Goal: Information Seeking & Learning: Learn about a topic

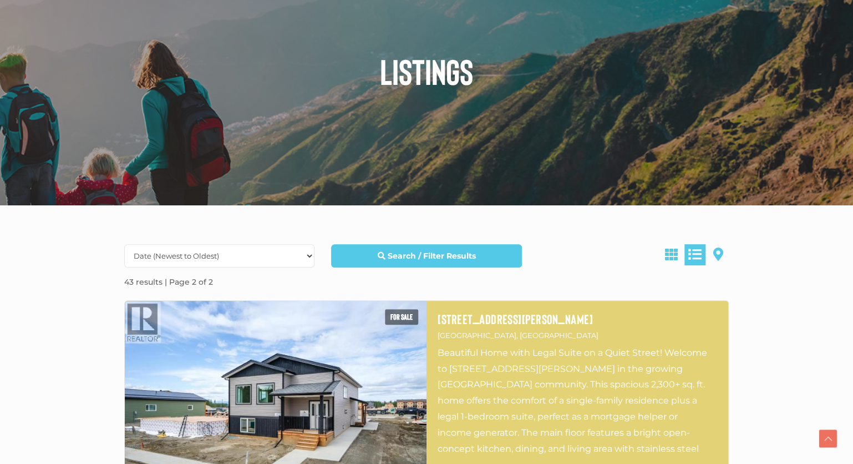
scroll to position [234, 0]
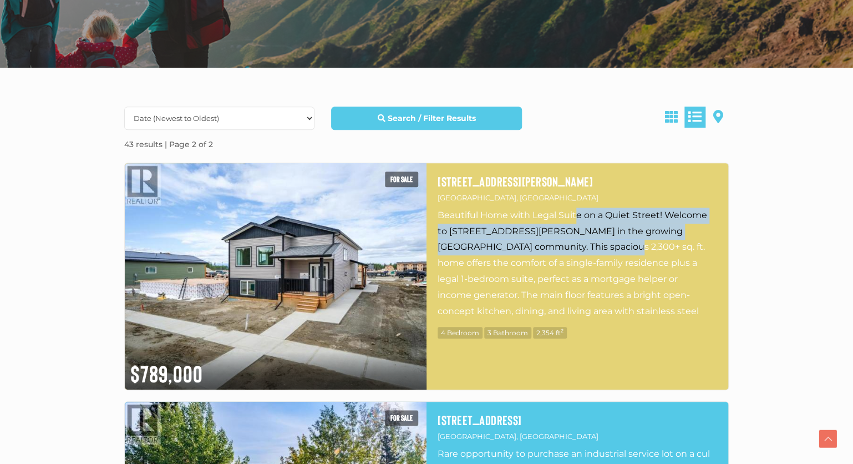
drag, startPoint x: 576, startPoint y: 215, endPoint x: 561, endPoint y: 243, distance: 32.0
click at [561, 243] on p "Beautiful Home with Legal Suite on a Quiet Street! Welcome to [STREET_ADDRESS][…" at bounding box center [578, 263] width 280 height 111
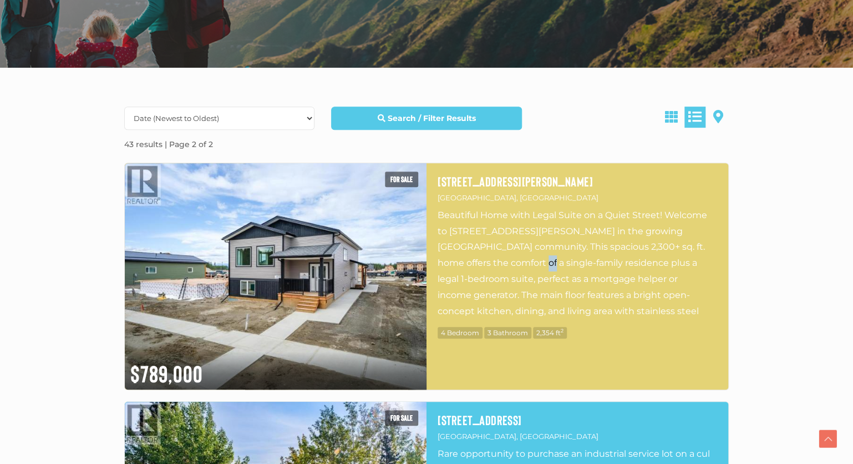
drag, startPoint x: 502, startPoint y: 263, endPoint x: 554, endPoint y: 264, distance: 52.2
click at [541, 264] on p "Beautiful Home with Legal Suite on a Quiet Street! Welcome to [STREET_ADDRESS][…" at bounding box center [578, 263] width 280 height 111
click at [554, 264] on p "Beautiful Home with Legal Suite on a Quiet Street! Welcome to [STREET_ADDRESS][…" at bounding box center [578, 263] width 280 height 111
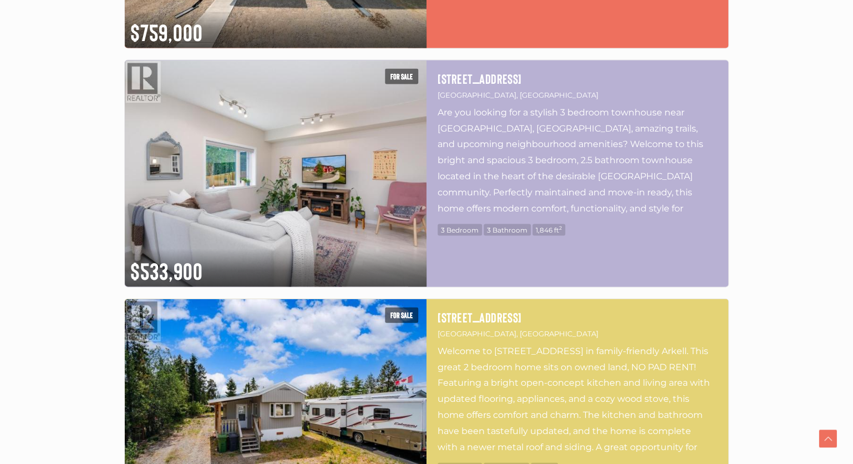
scroll to position [1054, 0]
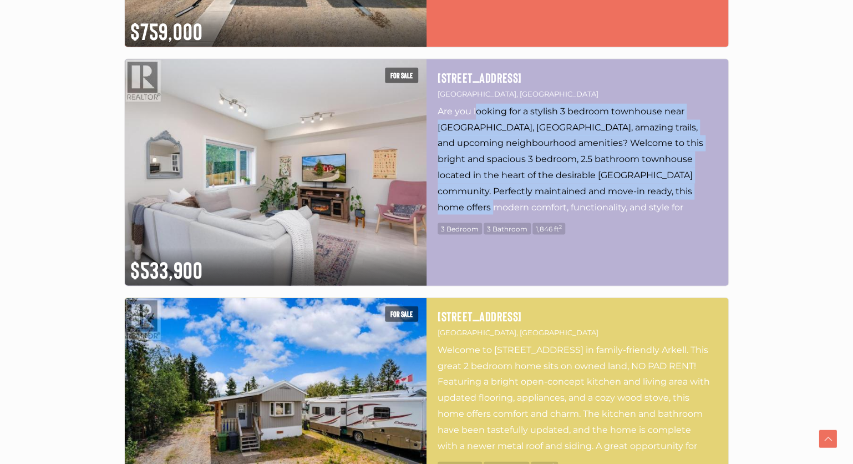
drag, startPoint x: 477, startPoint y: 114, endPoint x: 504, endPoint y: 205, distance: 94.4
click at [504, 205] on p "Are you looking for a stylish 3 bedroom townhouse near [GEOGRAPHIC_DATA], [GEOG…" at bounding box center [578, 158] width 280 height 111
drag, startPoint x: 492, startPoint y: 200, endPoint x: 483, endPoint y: 112, distance: 88.2
click at [483, 112] on p "Are you looking for a stylish 3 bedroom townhouse near [GEOGRAPHIC_DATA], [GEOG…" at bounding box center [578, 158] width 280 height 111
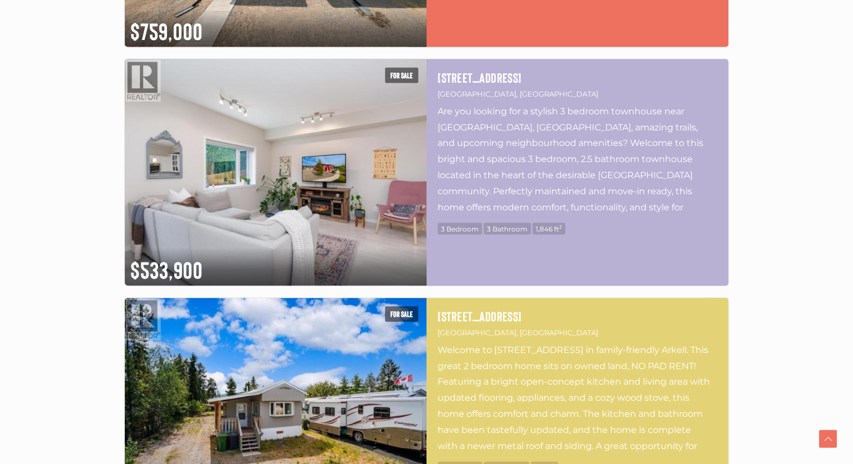
click at [483, 112] on p "Are you looking for a stylish 3 bedroom townhouse near [GEOGRAPHIC_DATA], [GEOG…" at bounding box center [578, 158] width 280 height 111
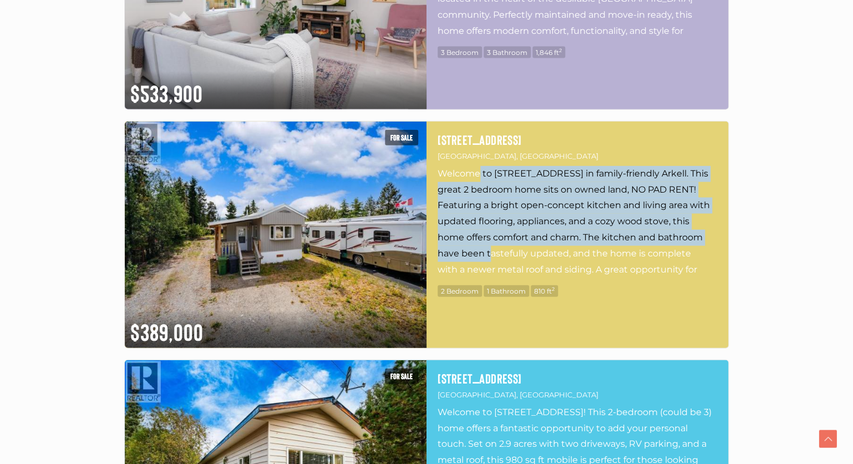
drag, startPoint x: 488, startPoint y: 208, endPoint x: 498, endPoint y: 248, distance: 41.9
click at [498, 248] on p "Welcome to [STREET_ADDRESS] in family-friendly Arkell. This great 2 bedroom hom…" at bounding box center [578, 221] width 280 height 111
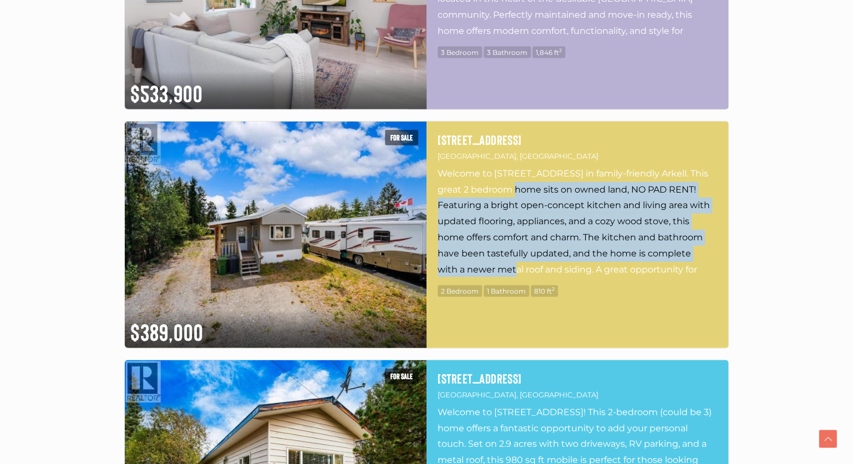
drag, startPoint x: 500, startPoint y: 263, endPoint x: 498, endPoint y: 182, distance: 81.1
click at [498, 182] on p "Welcome to [STREET_ADDRESS] in family-friendly Arkell. This great 2 bedroom hom…" at bounding box center [578, 221] width 280 height 111
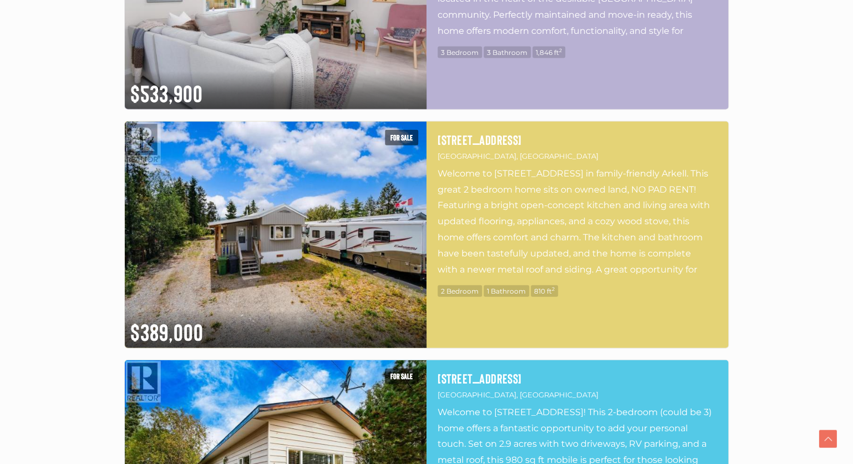
click at [498, 182] on p "Welcome to [STREET_ADDRESS] in family-friendly Arkell. This great 2 bedroom hom…" at bounding box center [578, 221] width 280 height 111
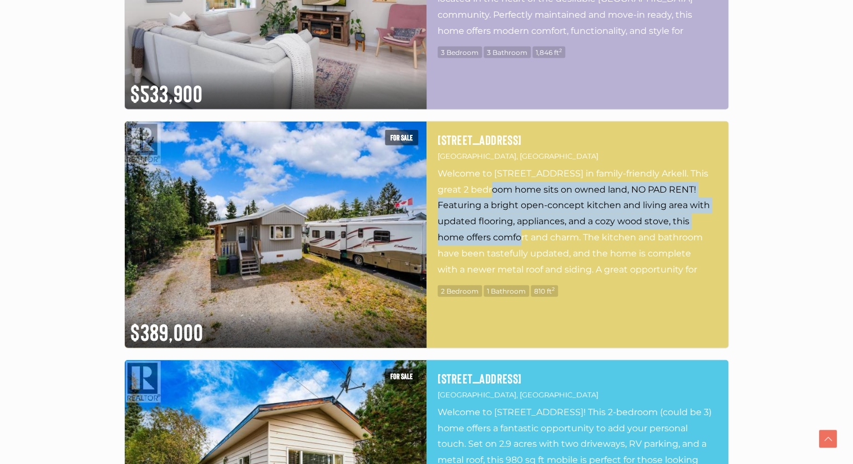
drag, startPoint x: 479, startPoint y: 184, endPoint x: 528, endPoint y: 242, distance: 76.0
click at [528, 242] on p "Welcome to [STREET_ADDRESS] in family-friendly Arkell. This great 2 bedroom hom…" at bounding box center [578, 221] width 280 height 111
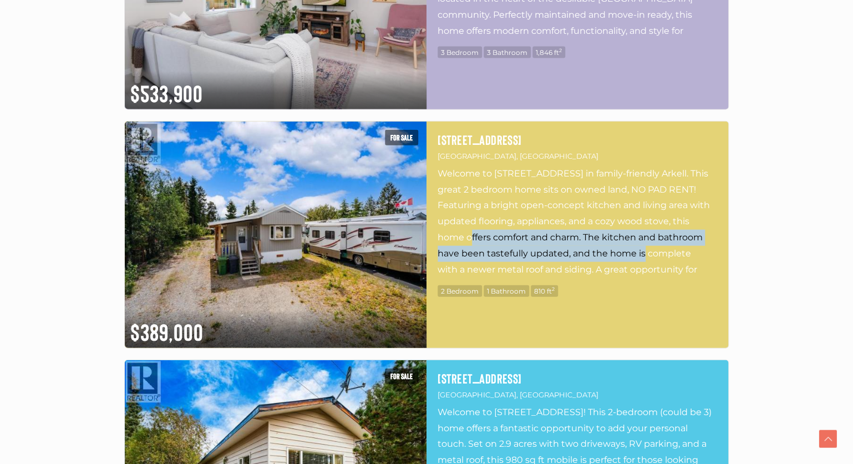
drag, startPoint x: 478, startPoint y: 236, endPoint x: 651, endPoint y: 253, distance: 174.5
click at [651, 253] on p "Welcome to [STREET_ADDRESS] in family-friendly Arkell. This great 2 bedroom hom…" at bounding box center [578, 221] width 280 height 111
drag, startPoint x: 651, startPoint y: 253, endPoint x: 634, endPoint y: 267, distance: 22.5
click at [651, 254] on p "Welcome to [STREET_ADDRESS] in family-friendly Arkell. This great 2 bedroom hom…" at bounding box center [578, 221] width 280 height 111
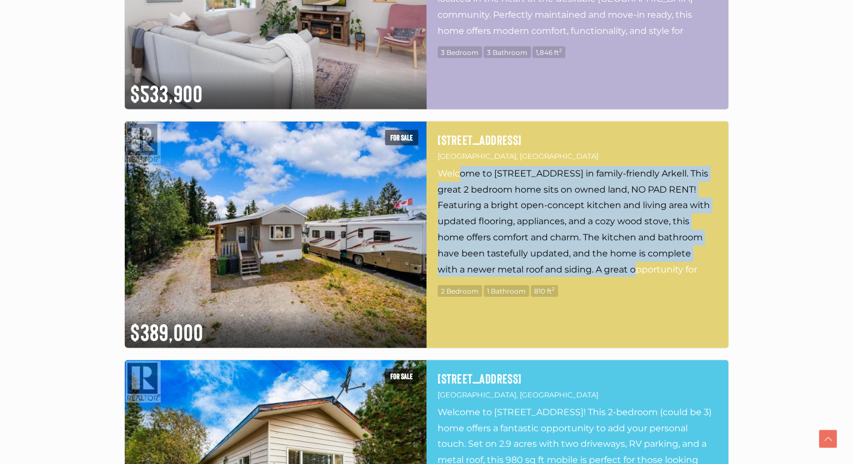
drag, startPoint x: 629, startPoint y: 270, endPoint x: 458, endPoint y: 180, distance: 193.1
click at [458, 180] on p "Welcome to [STREET_ADDRESS] in family-friendly Arkell. This great 2 bedroom hom…" at bounding box center [578, 221] width 280 height 111
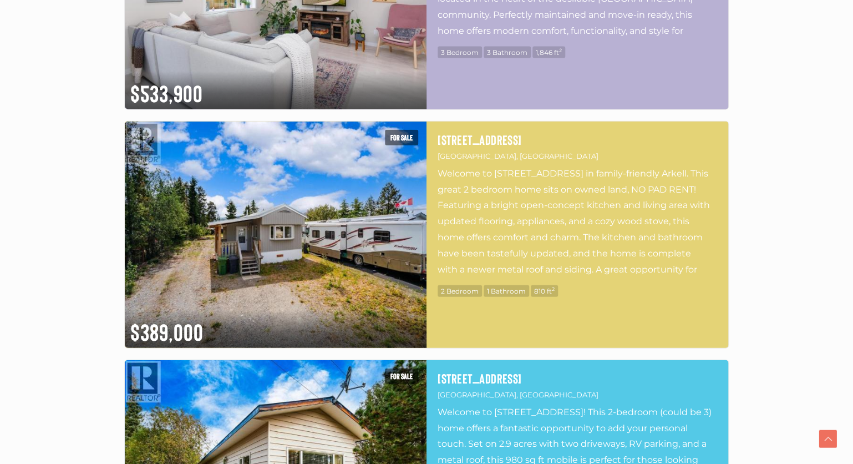
click at [458, 180] on p "Welcome to [STREET_ADDRESS] in family-friendly Arkell. This great 2 bedroom hom…" at bounding box center [578, 221] width 280 height 111
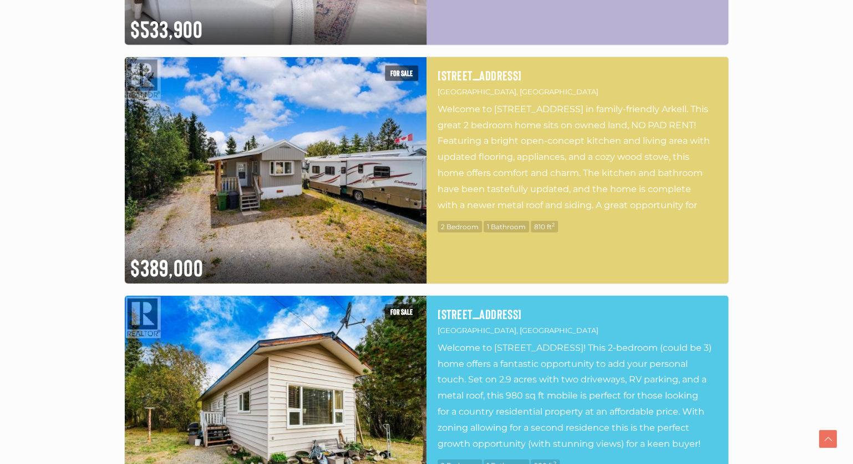
drag, startPoint x: 469, startPoint y: 183, endPoint x: 474, endPoint y: 203, distance: 20.5
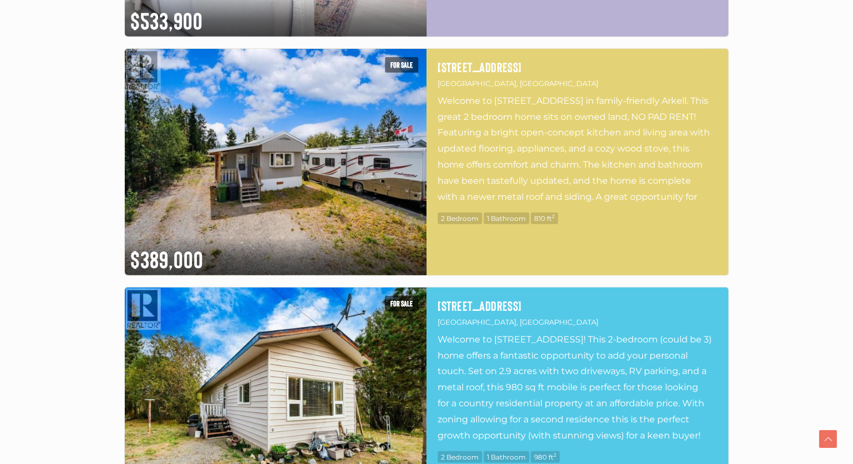
scroll to position [1538, 0]
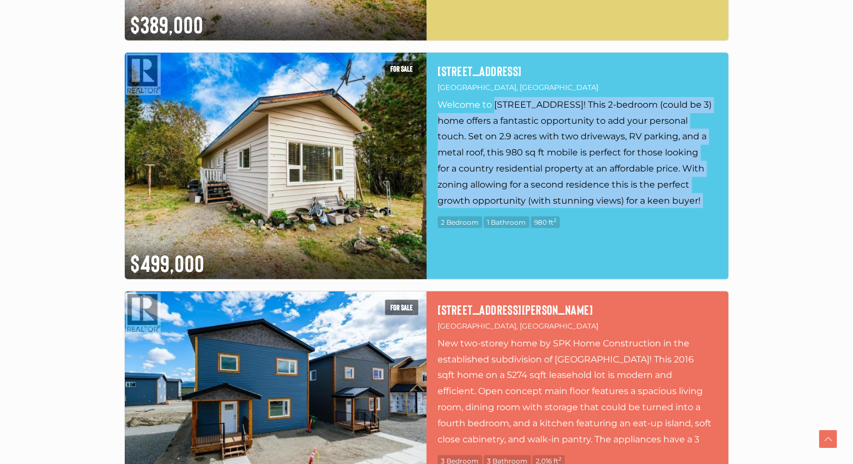
drag, startPoint x: 494, startPoint y: 100, endPoint x: 529, endPoint y: 216, distance: 121.3
click at [529, 208] on p "Welcome to [STREET_ADDRESS]! This 2-bedroom (could be 3) home offers a fantasti…" at bounding box center [578, 152] width 280 height 111
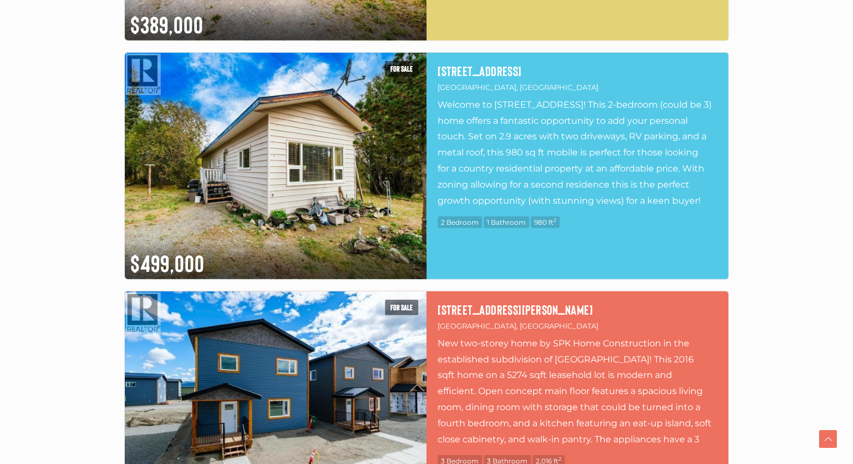
click at [529, 216] on div "2 Bedroom 1 Bathroom 980 ft 2" at bounding box center [578, 222] width 280 height 13
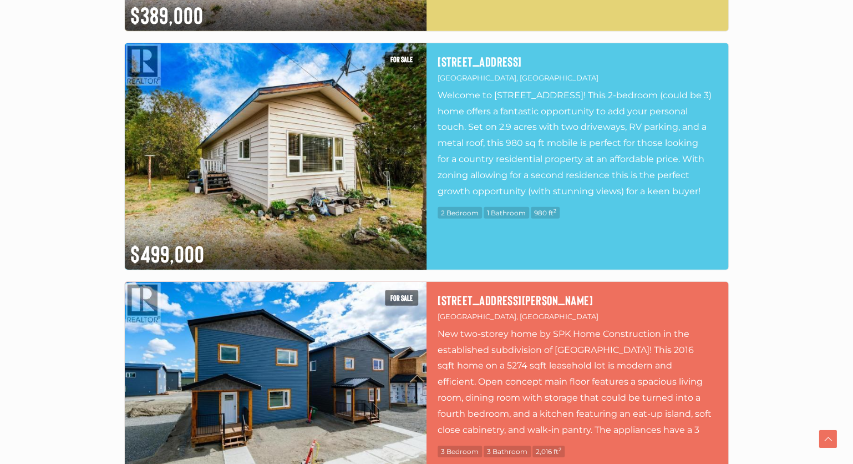
scroll to position [1772, 0]
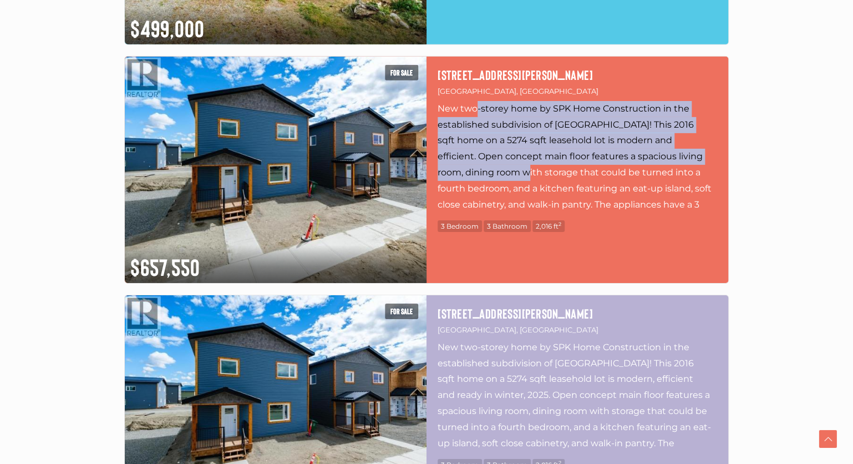
drag, startPoint x: 478, startPoint y: 98, endPoint x: 492, endPoint y: 174, distance: 76.7
click at [492, 174] on div "[STREET_ADDRESS][PERSON_NAME] New two-storey home by SPK Home Construction in t…" at bounding box center [578, 151] width 280 height 166
click at [492, 174] on p "New two-storey home by SPK Home Construction in the established subdivision of …" at bounding box center [578, 156] width 280 height 111
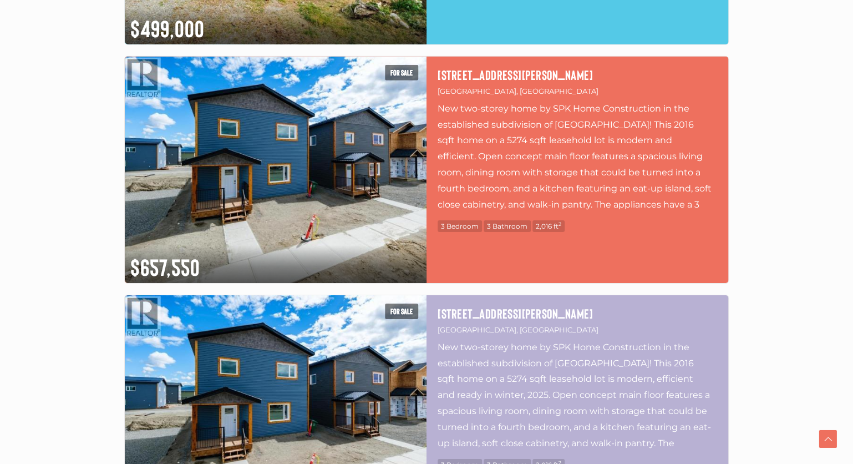
scroll to position [2006, 0]
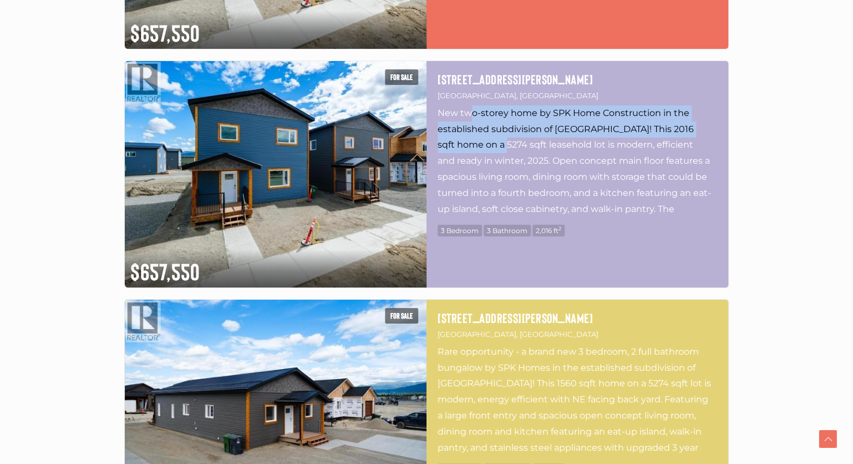
drag, startPoint x: 473, startPoint y: 113, endPoint x: 484, endPoint y: 156, distance: 44.7
click at [484, 156] on p "New two-storey home by SPK Home Construction in the established subdivision of …" at bounding box center [578, 160] width 280 height 111
click at [485, 156] on p "New two-storey home by SPK Home Construction in the established subdivision of …" at bounding box center [578, 160] width 280 height 111
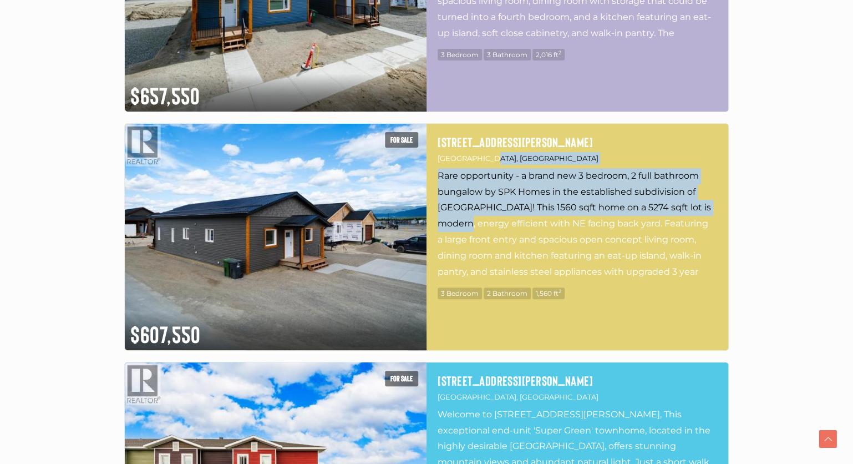
drag, startPoint x: 485, startPoint y: 156, endPoint x: 495, endPoint y: 229, distance: 73.4
click at [495, 229] on div "[STREET_ADDRESS][PERSON_NAME] 3 Bedroom 2 Bathroom 1,560 ft 2" at bounding box center [578, 218] width 280 height 166
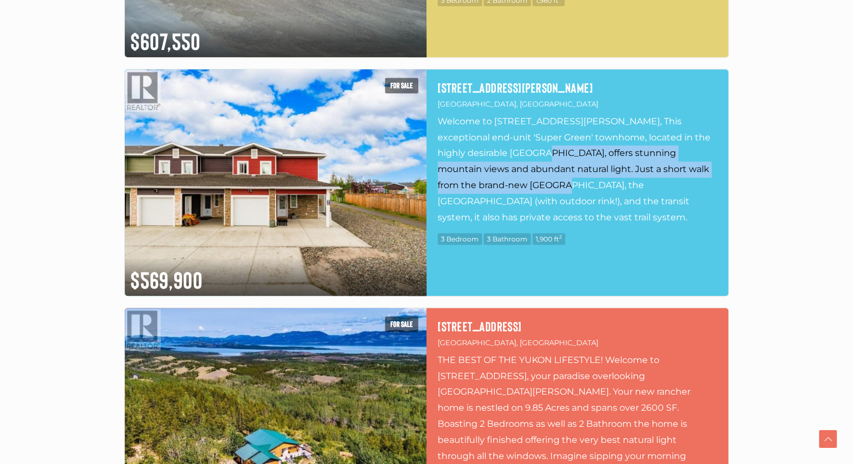
drag, startPoint x: 495, startPoint y: 193, endPoint x: 498, endPoint y: 214, distance: 20.8
click at [498, 214] on p "Welcome to [STREET_ADDRESS][PERSON_NAME], This exceptional end-unit 'Super Gree…" at bounding box center [578, 169] width 280 height 111
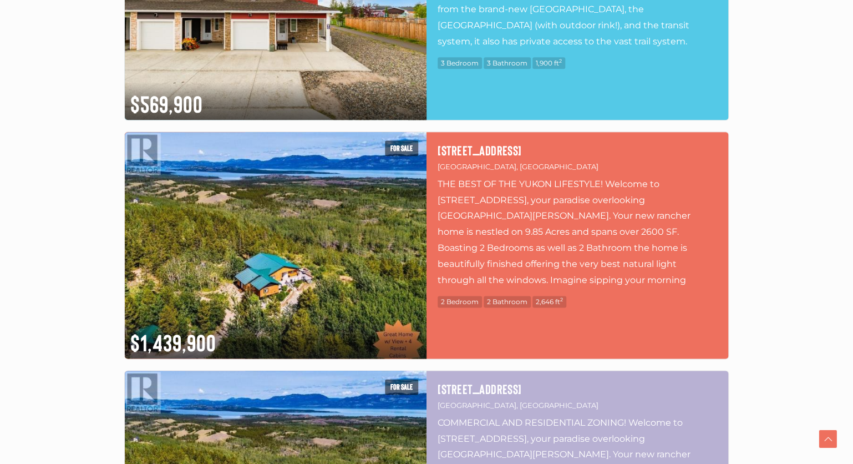
click at [497, 203] on p "THE BEST OF THE YUKON LIFESTYLE! Welcome to [STREET_ADDRESS], your paradise ove…" at bounding box center [578, 231] width 280 height 111
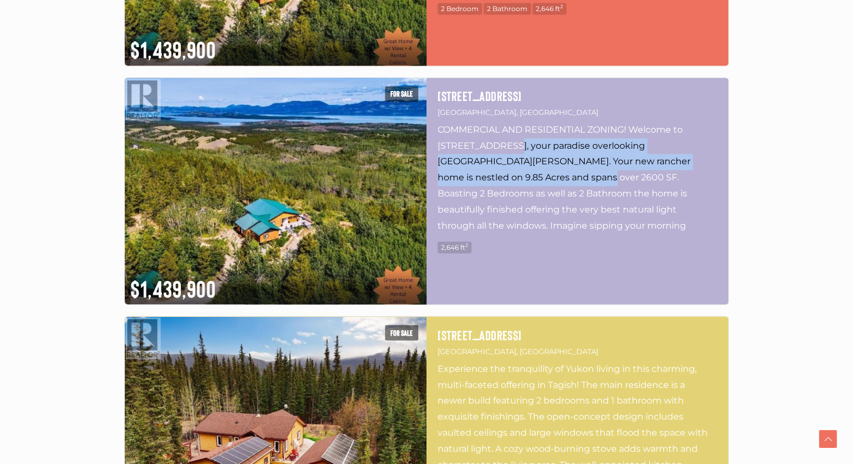
click at [499, 193] on p "COMMERCIAL AND RESIDENTIAL ZONING! Welcome to [STREET_ADDRESS], your paradise o…" at bounding box center [578, 177] width 280 height 111
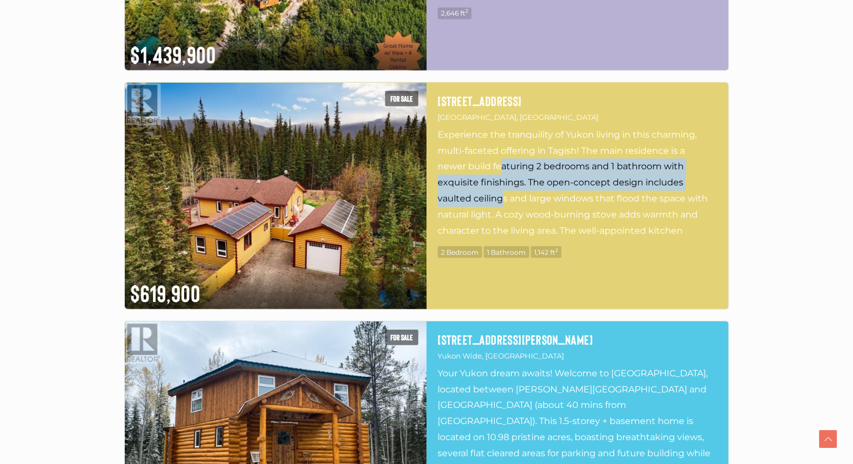
click at [502, 204] on p "Experience the tranquility of Yukon living in this charming, multi-faceted offe…" at bounding box center [578, 181] width 280 height 111
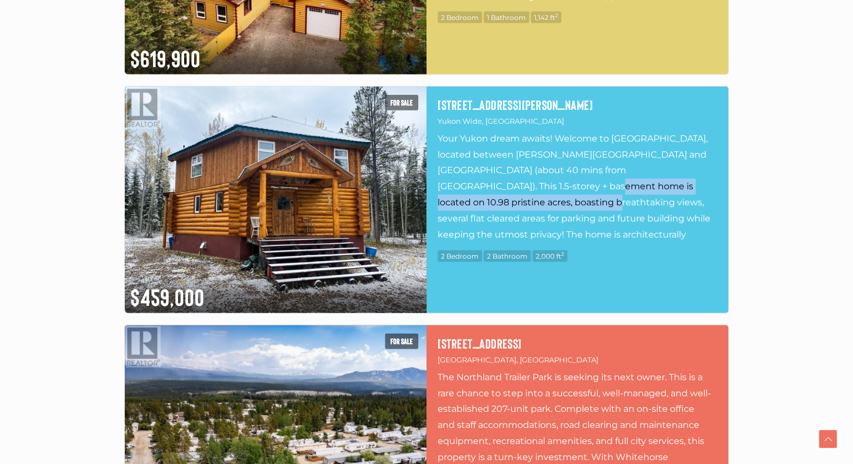
click at [499, 219] on p "Your Yukon dream awaits! Welcome to [GEOGRAPHIC_DATA], located between [PERSON_…" at bounding box center [578, 185] width 280 height 111
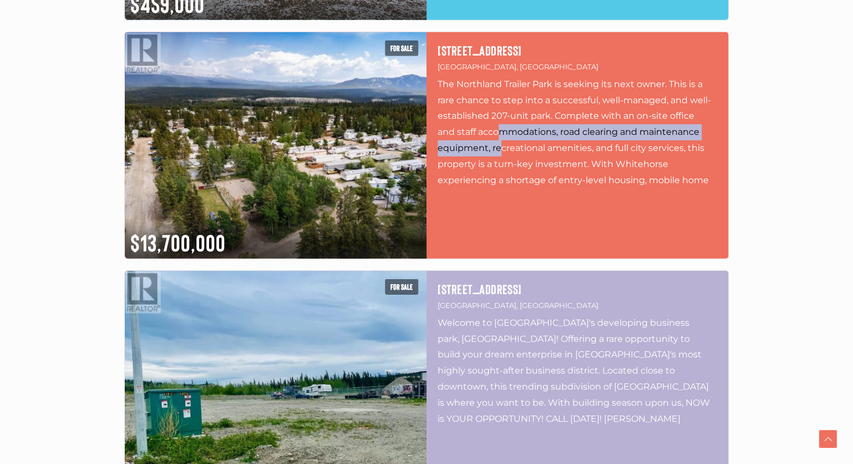
drag, startPoint x: 497, startPoint y: 124, endPoint x: 502, endPoint y: 154, distance: 29.8
click at [500, 151] on p "The Northland Trailer Park is seeking its next owner. This is a rare chance to …" at bounding box center [578, 131] width 280 height 111
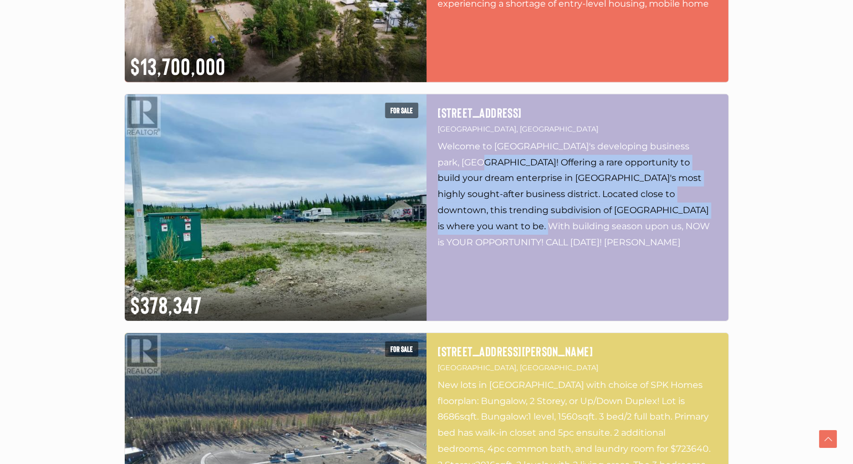
click at [510, 217] on p "Welcome to [GEOGRAPHIC_DATA]'s developing business park, [GEOGRAPHIC_DATA]! Off…" at bounding box center [578, 194] width 280 height 111
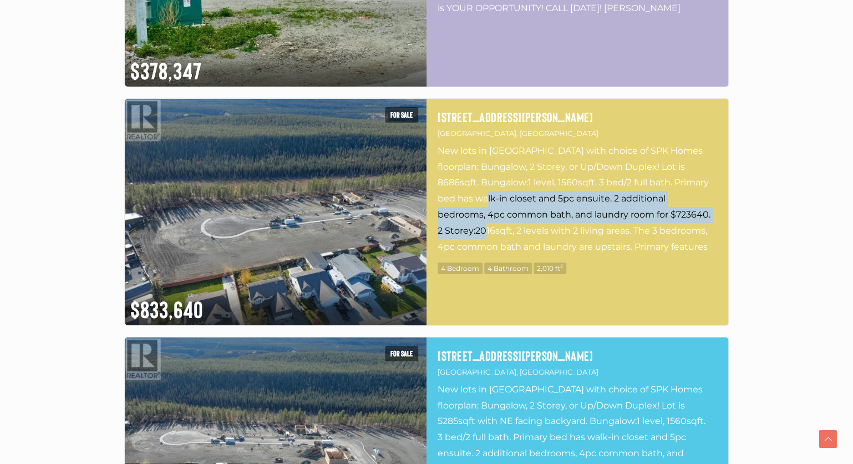
drag, startPoint x: 508, startPoint y: 203, endPoint x: 507, endPoint y: 225, distance: 22.2
click at [507, 225] on p "New lots in [GEOGRAPHIC_DATA] with choice of SPK Homes floorplan: Bungalow, 2 S…" at bounding box center [578, 198] width 280 height 111
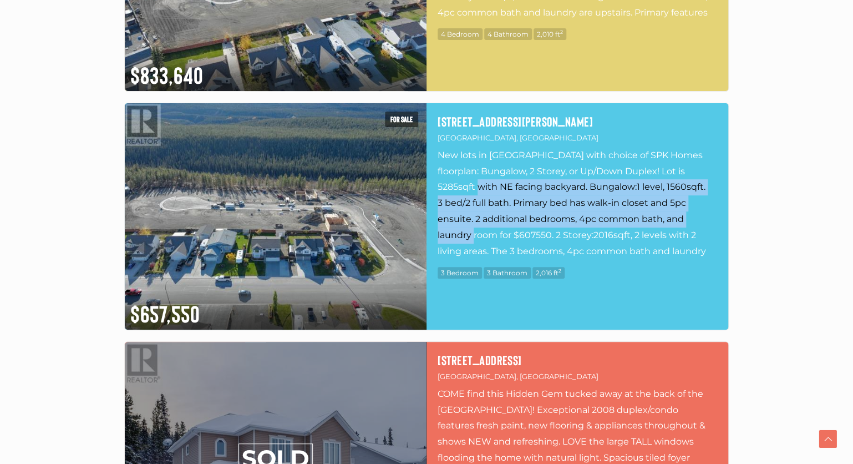
drag, startPoint x: 502, startPoint y: 204, endPoint x: 502, endPoint y: 234, distance: 30.0
click at [502, 234] on p "New lots in [GEOGRAPHIC_DATA] with choice of SPK Homes floorplan: Bungalow, 2 S…" at bounding box center [578, 203] width 280 height 111
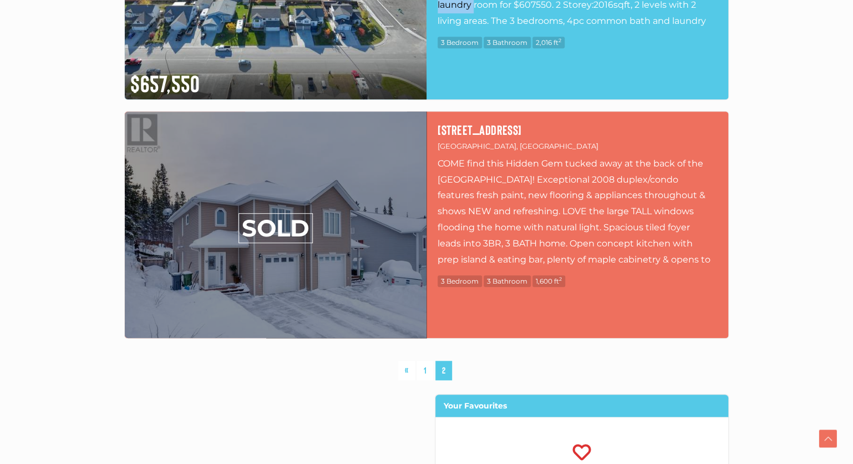
scroll to position [4643, 0]
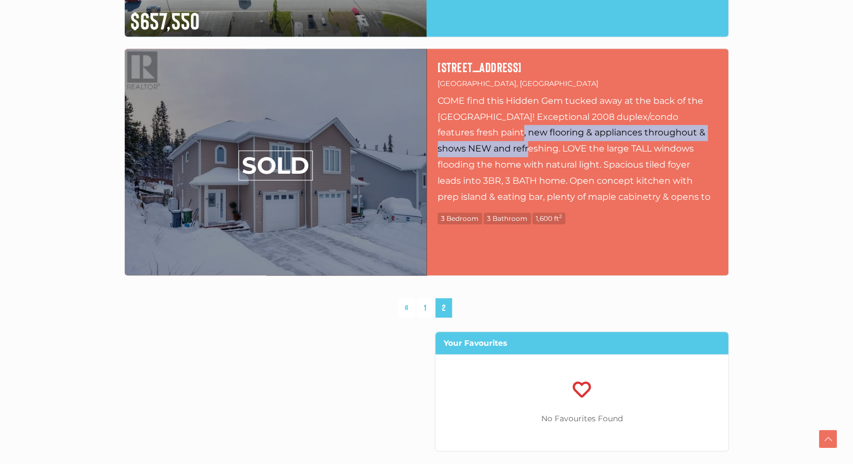
drag, startPoint x: 493, startPoint y: 123, endPoint x: 498, endPoint y: 145, distance: 22.7
click at [498, 144] on p "COME find this Hidden Gem tucked away at the back of the [GEOGRAPHIC_DATA]! Exc…" at bounding box center [578, 148] width 280 height 111
click at [498, 145] on p "COME find this Hidden Gem tucked away at the back of the [GEOGRAPHIC_DATA]! Exc…" at bounding box center [578, 148] width 280 height 111
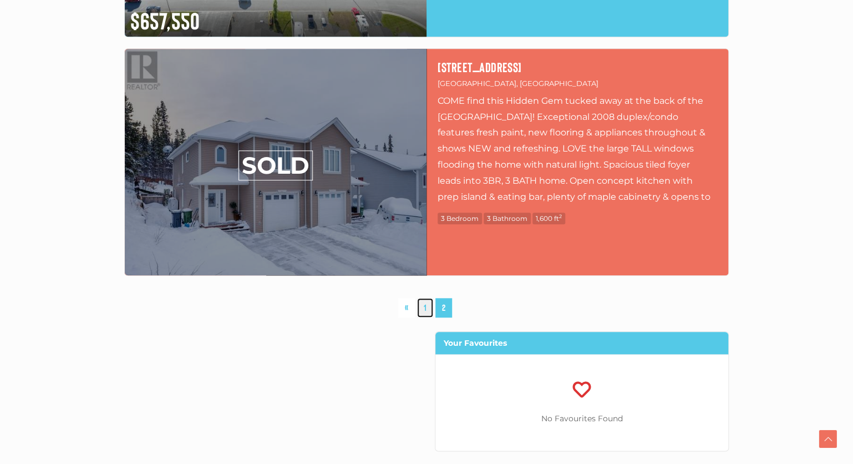
click at [425, 307] on link "1" at bounding box center [425, 307] width 16 height 19
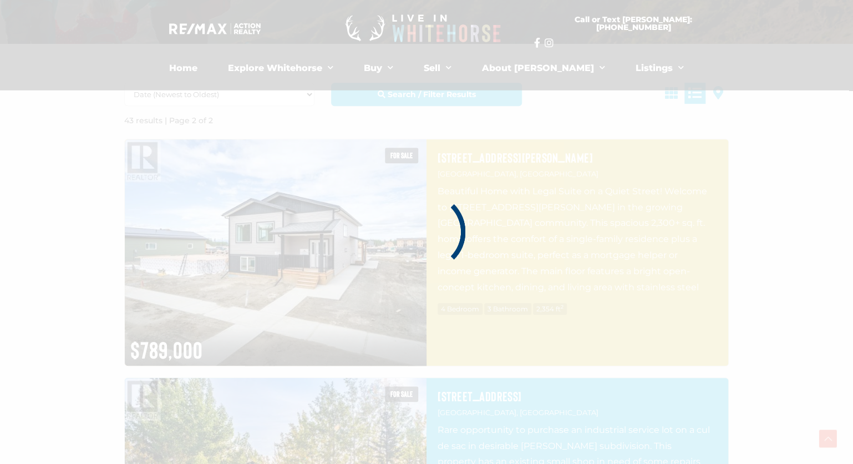
scroll to position [257, 0]
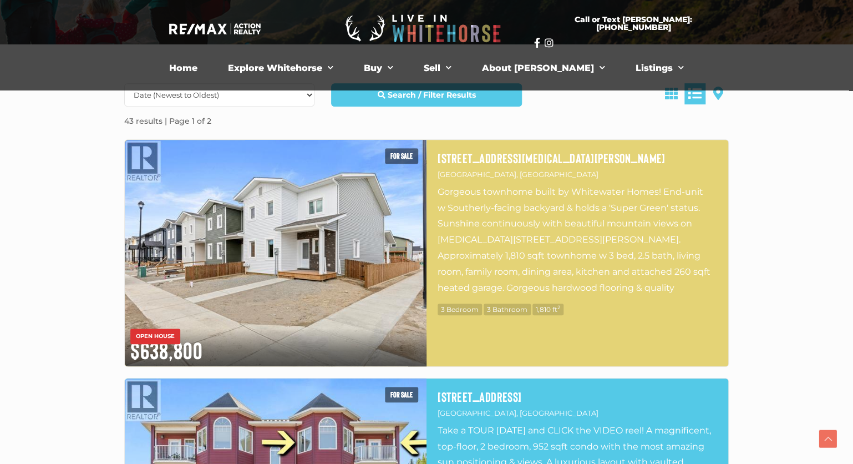
drag, startPoint x: 45, startPoint y: 441, endPoint x: 64, endPoint y: 430, distance: 21.1
drag, startPoint x: 55, startPoint y: 439, endPoint x: 148, endPoint y: 349, distance: 129.1
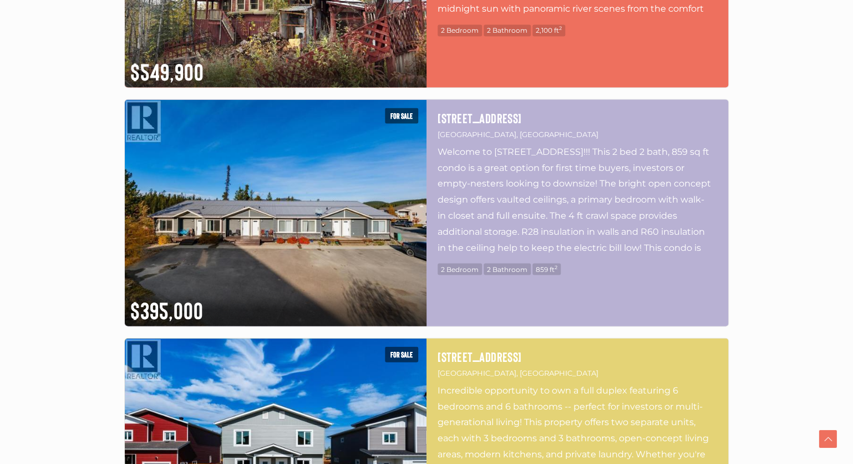
scroll to position [1019, 0]
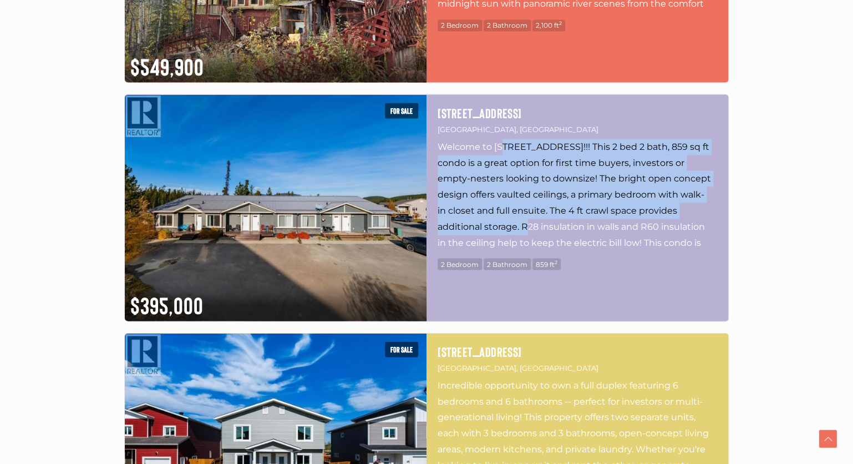
drag, startPoint x: 503, startPoint y: 141, endPoint x: 530, endPoint y: 219, distance: 82.3
click at [530, 219] on p "Welcome to [STREET_ADDRESS]!!! This 2 bed 2 bath, 859 sq ft condo is a great op…" at bounding box center [578, 194] width 280 height 111
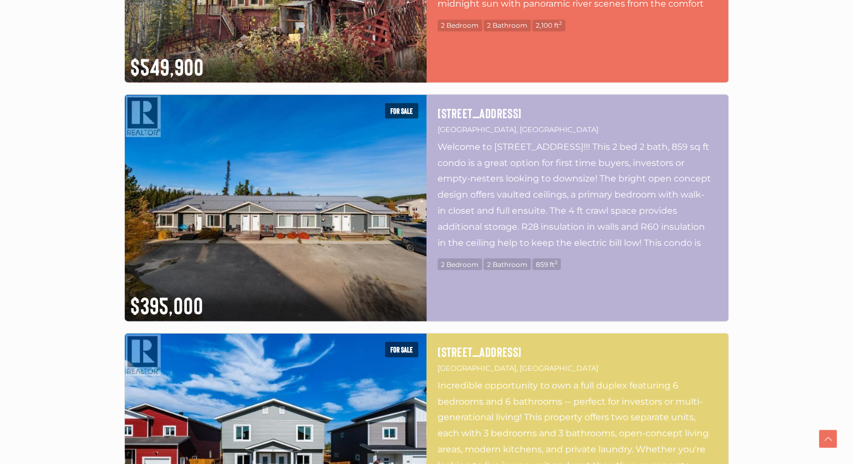
click at [530, 219] on p "Welcome to [STREET_ADDRESS]!!! This 2 bed 2 bath, 859 sq ft condo is a great op…" at bounding box center [578, 194] width 280 height 111
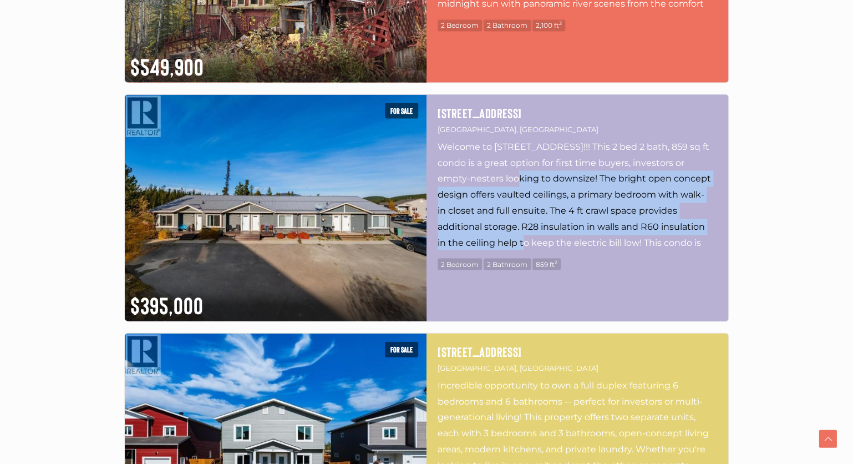
drag, startPoint x: 524, startPoint y: 239, endPoint x: 520, endPoint y: 181, distance: 58.4
click at [520, 181] on p "Welcome to [STREET_ADDRESS]!!! This 2 bed 2 bath, 859 sq ft condo is a great op…" at bounding box center [578, 194] width 280 height 111
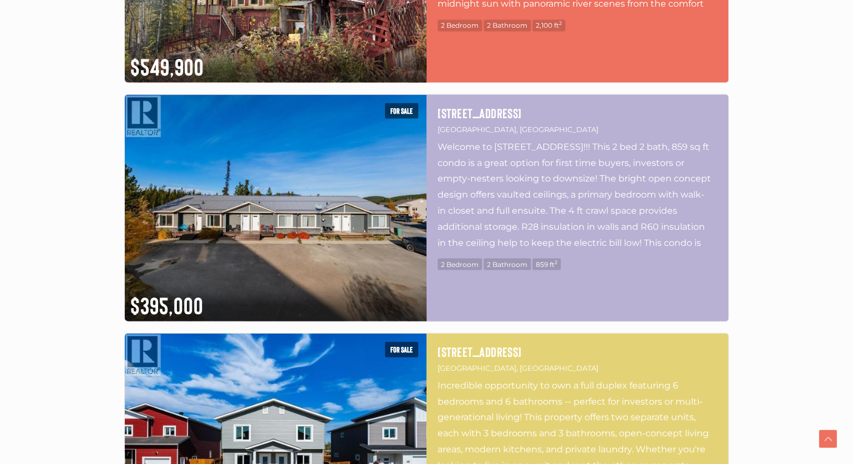
click at [520, 181] on p "Welcome to [STREET_ADDRESS]!!! This 2 bed 2 bath, 859 sq ft condo is a great op…" at bounding box center [578, 194] width 280 height 111
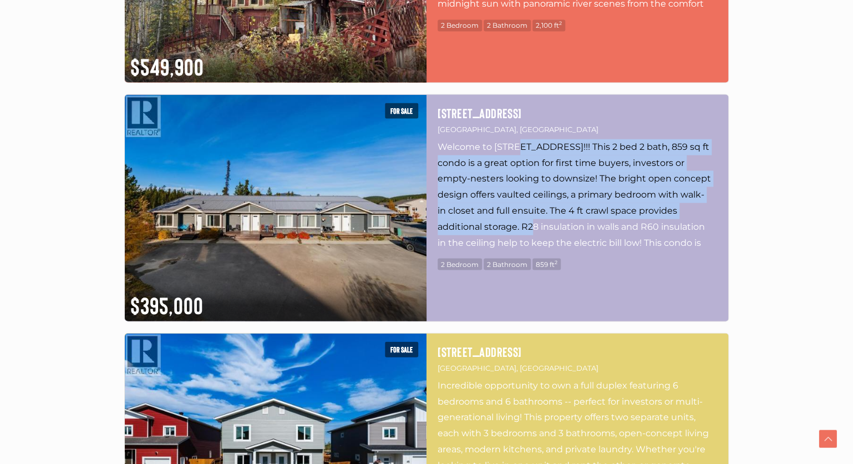
drag, startPoint x: 516, startPoint y: 156, endPoint x: 532, endPoint y: 227, distance: 72.7
click at [532, 227] on p "Welcome to [STREET_ADDRESS]!!! This 2 bed 2 bath, 859 sq ft condo is a great op…" at bounding box center [578, 194] width 280 height 111
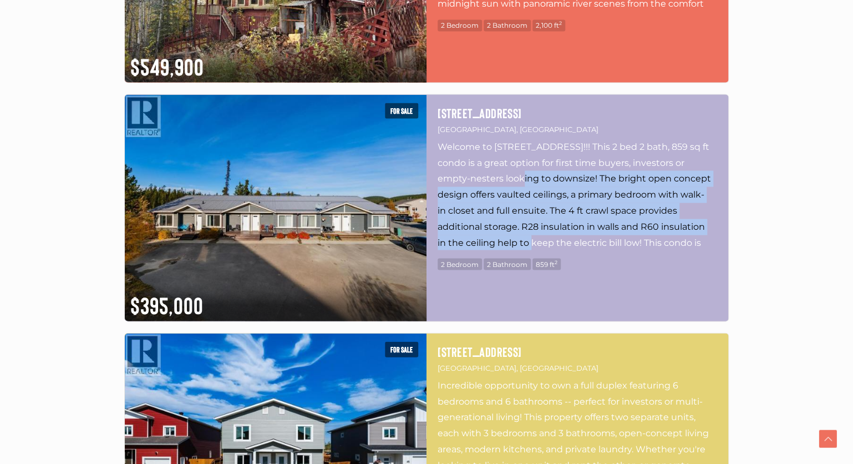
drag, startPoint x: 532, startPoint y: 241, endPoint x: 520, endPoint y: 162, distance: 80.1
click at [520, 165] on p "Welcome to [STREET_ADDRESS]!!! This 2 bed 2 bath, 859 sq ft condo is a great op…" at bounding box center [578, 194] width 280 height 111
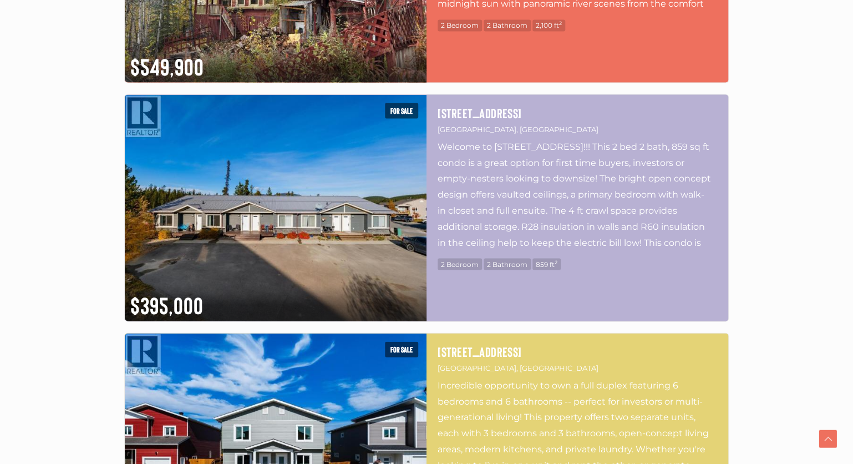
click at [520, 160] on p "Welcome to [STREET_ADDRESS]!!! This 2 bed 2 bath, 859 sq ft condo is a great op…" at bounding box center [578, 194] width 280 height 111
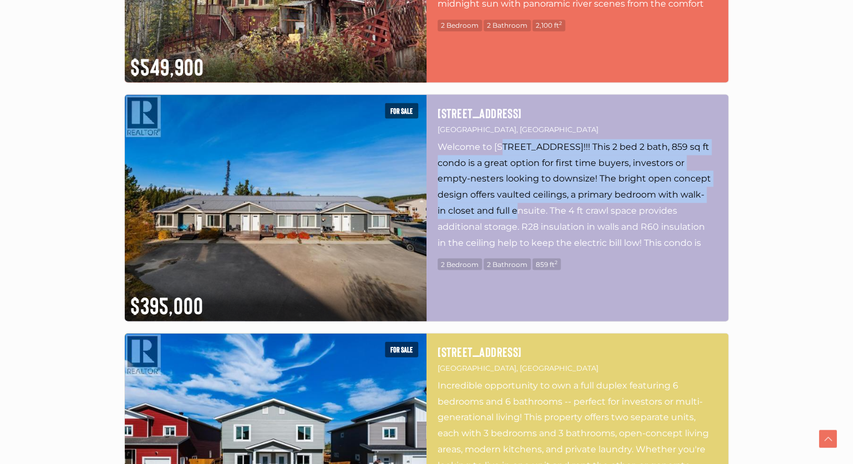
drag, startPoint x: 502, startPoint y: 147, endPoint x: 520, endPoint y: 210, distance: 65.3
click at [520, 210] on p "Welcome to [STREET_ADDRESS]!!! This 2 bed 2 bath, 859 sq ft condo is a great op…" at bounding box center [578, 194] width 280 height 111
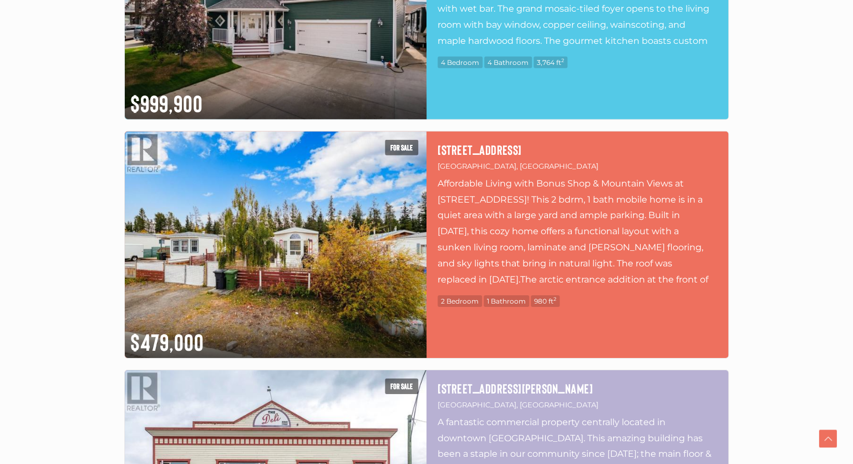
scroll to position [1780, 0]
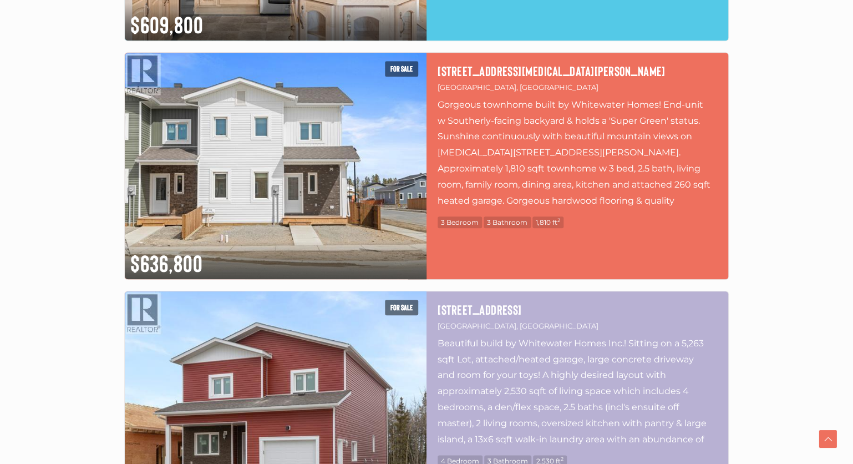
scroll to position [4641, 0]
